Goal: Information Seeking & Learning: Learn about a topic

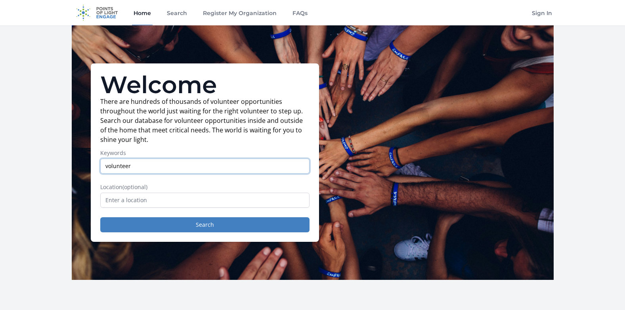
type input "volunteer"
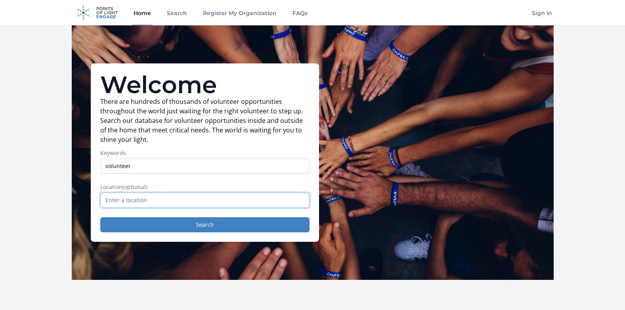
click at [193, 199] on input "text" at bounding box center [204, 200] width 209 height 15
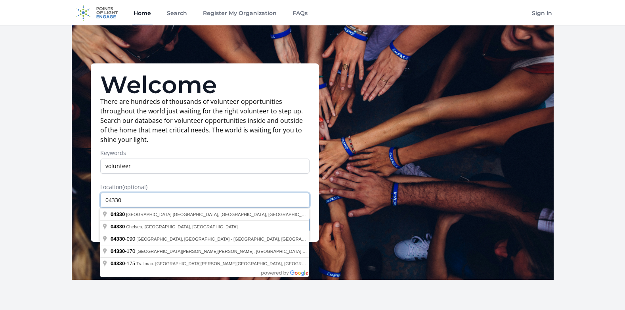
click at [196, 199] on input "04330" at bounding box center [204, 200] width 209 height 15
type input "0"
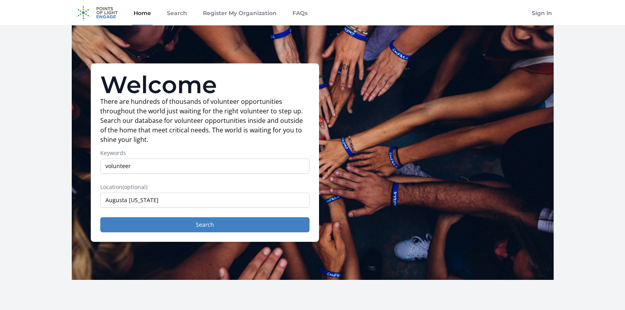
click at [159, 204] on input "Augusta [US_STATE]" at bounding box center [204, 200] width 209 height 15
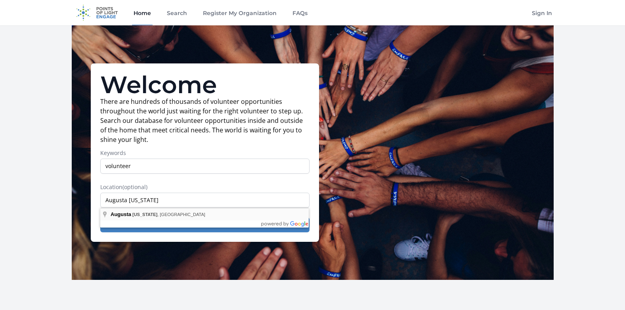
type input "[GEOGRAPHIC_DATA], [US_STATE], [GEOGRAPHIC_DATA]"
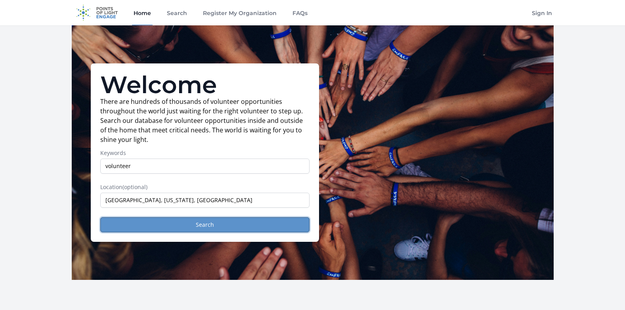
click at [155, 222] on button "Search" at bounding box center [204, 224] width 209 height 15
click at [174, 224] on button "Search" at bounding box center [204, 224] width 209 height 15
click at [126, 220] on button "Search" at bounding box center [204, 224] width 209 height 15
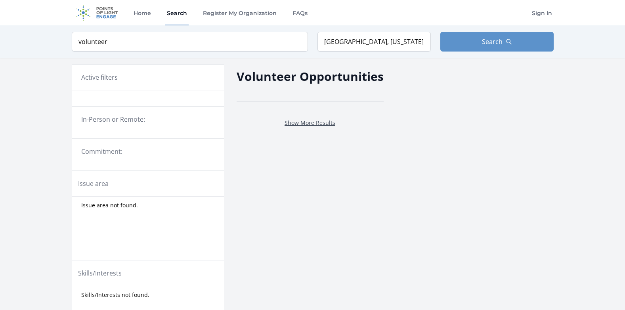
click at [322, 124] on link "Show More Results" at bounding box center [310, 123] width 51 height 8
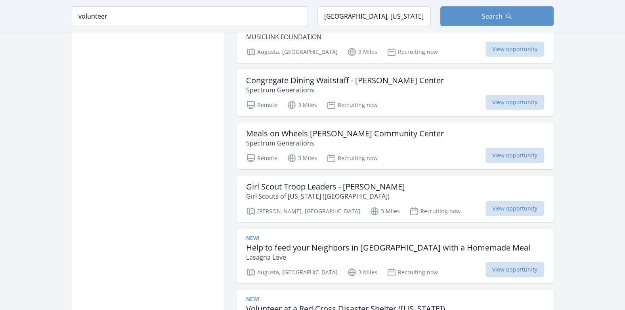
scroll to position [872, 0]
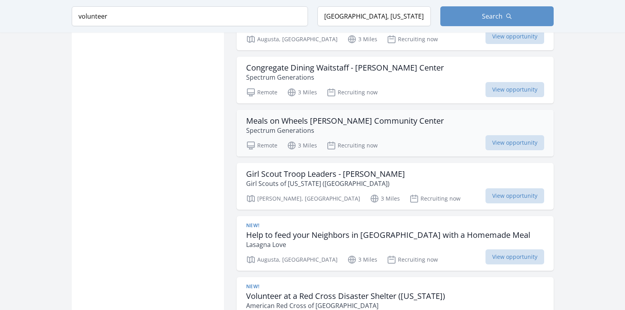
click at [404, 126] on p "Spectrum Generations" at bounding box center [345, 131] width 198 height 10
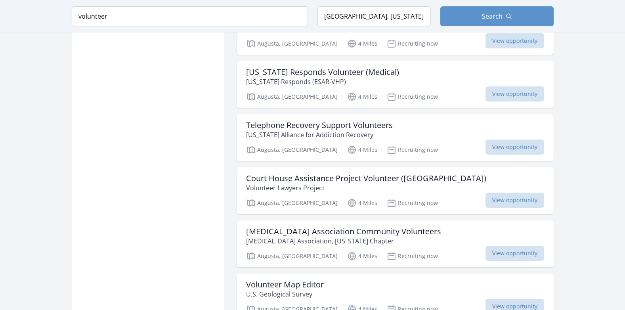
scroll to position [1903, 0]
click at [421, 183] on p "Volunteer Lawyers Project" at bounding box center [366, 188] width 240 height 10
